Goal: Entertainment & Leisure: Consume media (video, audio)

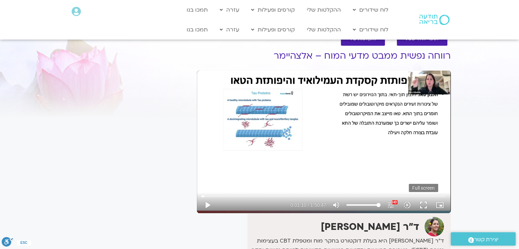
click at [425, 201] on button "fullscreen" at bounding box center [423, 205] width 16 height 16
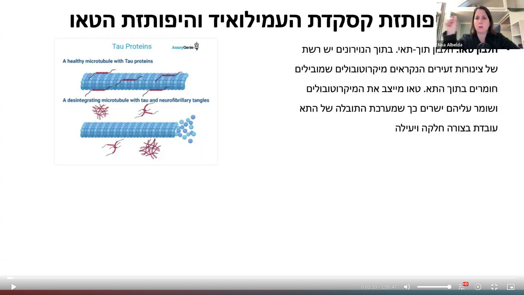
click at [323, 146] on div "Skip Ad 1:47:11 play_arrow 0:01:10 / 1:50:47 volume_up Mute tune Resolution Aut…" at bounding box center [262, 147] width 524 height 295
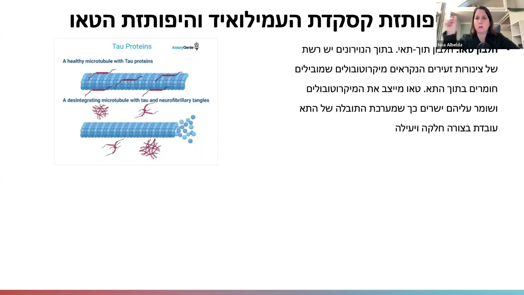
click at [96, 248] on div "Skip Ad 1:47:11 pause 0:01:15 / 1:50:47 volume_up Mute tune Resolution Auto 108…" at bounding box center [262, 147] width 524 height 295
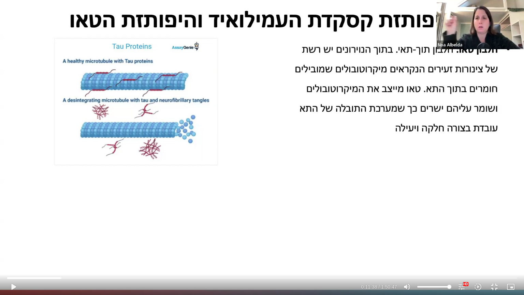
click at [96, 248] on div "Skip Ad 1:47:11 play_arrow 0:11:38 / 1:50:47 volume_up Mute tune Resolution Aut…" at bounding box center [262, 147] width 524 height 295
type input "705.691551"
type input "83.8210227272727"
type input "705.957374"
type input "83.8210227272727"
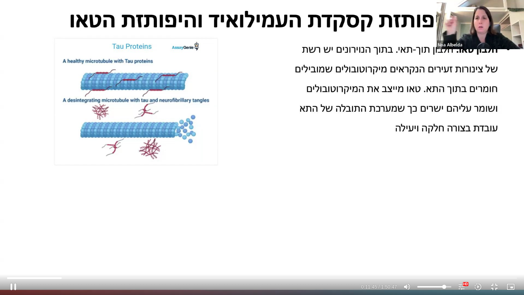
click at [444, 249] on input "Volume" at bounding box center [434, 286] width 34 height 4
type input "708.756025"
type input "62.0028409090909"
type input "708.891211"
type input "62.0028409090909"
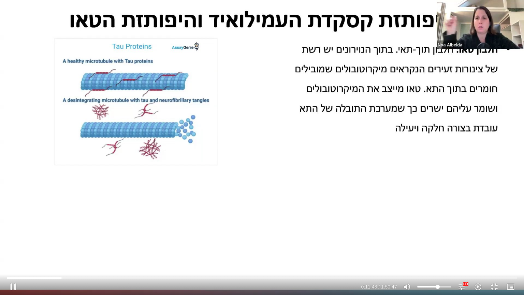
click at [438, 249] on input "Volume" at bounding box center [434, 286] width 34 height 4
type input "713.339592"
type input "73.8210227272727"
type input "713.472507"
type input "73.8210227272727"
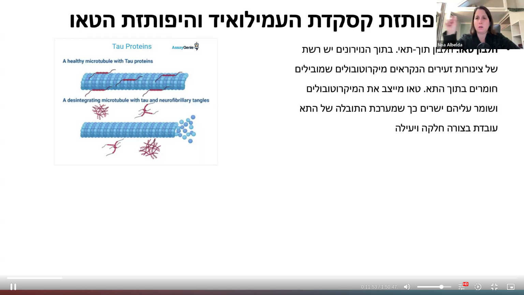
click at [441, 249] on input "Volume" at bounding box center [434, 286] width 34 height 4
click at [64, 249] on input "Seek" at bounding box center [261, 278] width 509 height 4
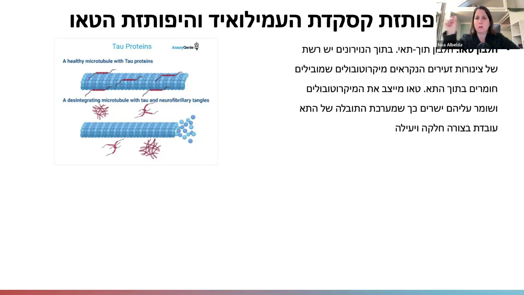
click at [200, 167] on div "Skip Ad 9:46 pause 0:17:25 / 1:50:47 volume_up Mute tune Resolution Auto 1080p …" at bounding box center [262, 147] width 524 height 295
type input "1047.265378"
